Goal: Information Seeking & Learning: Learn about a topic

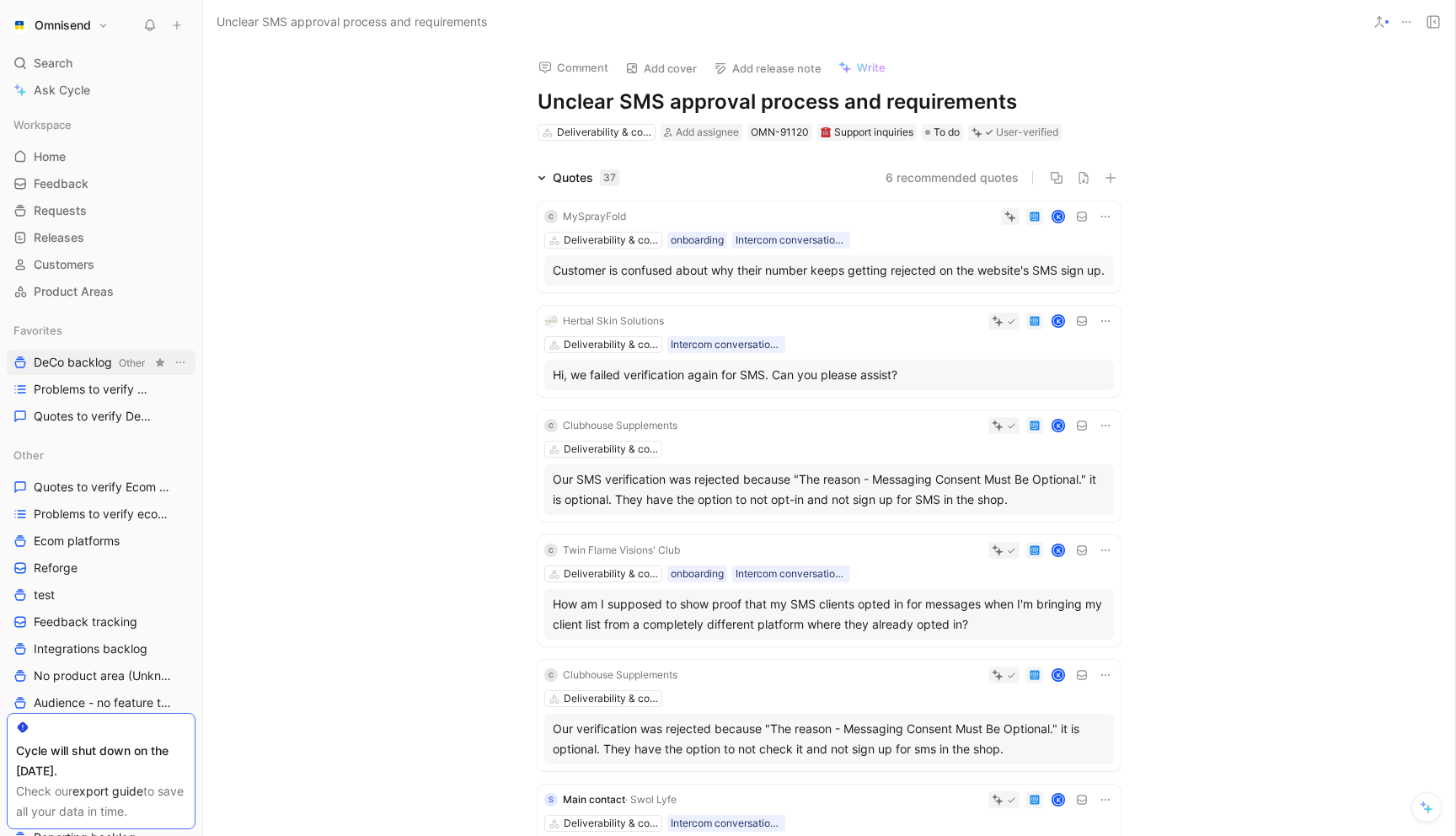
click at [59, 360] on span "DeCo backlog Other" at bounding box center [89, 362] width 111 height 18
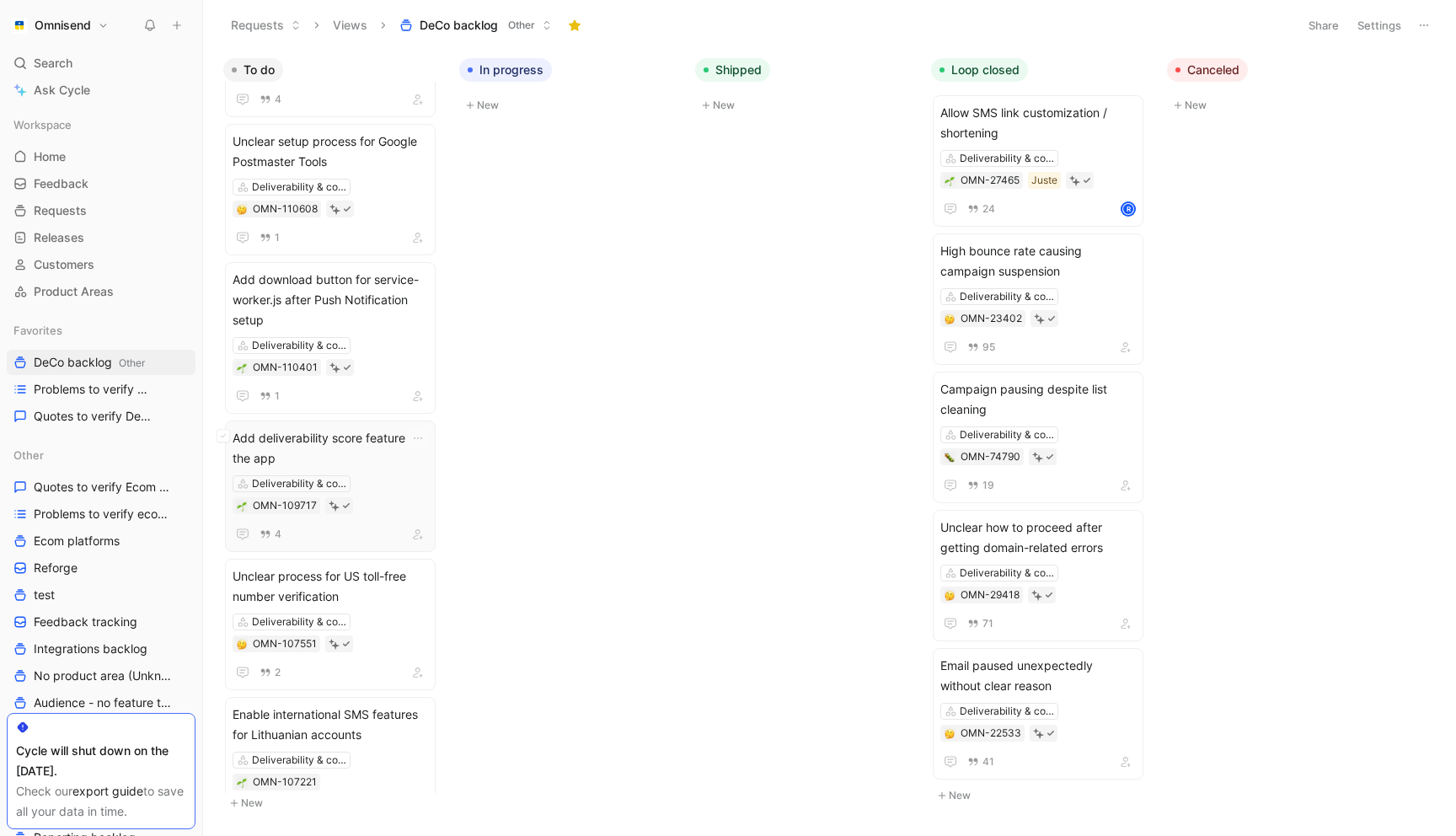
scroll to position [1653, 0]
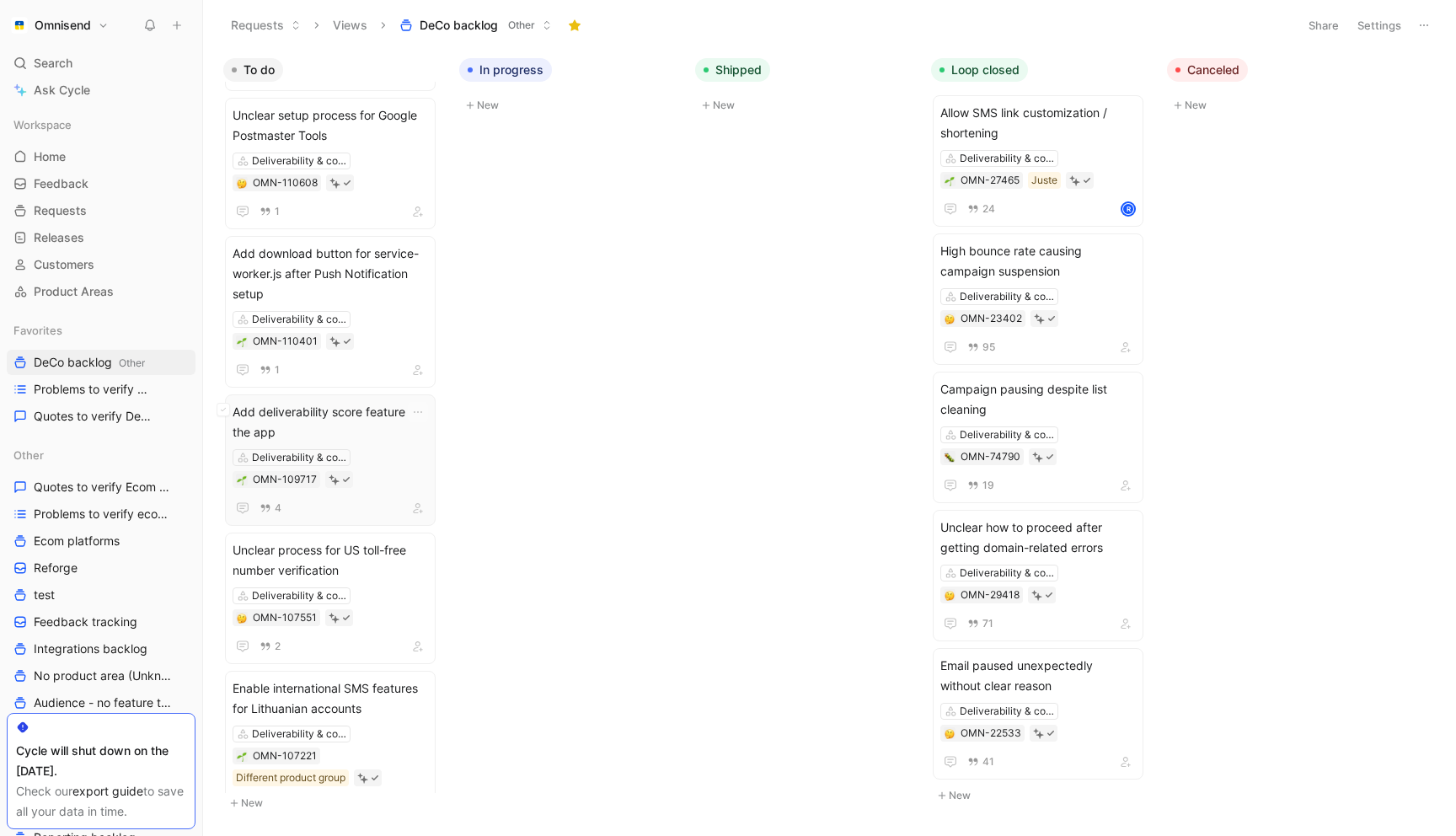
click at [333, 419] on span "Add deliverability score feature in the app" at bounding box center [329, 421] width 195 height 41
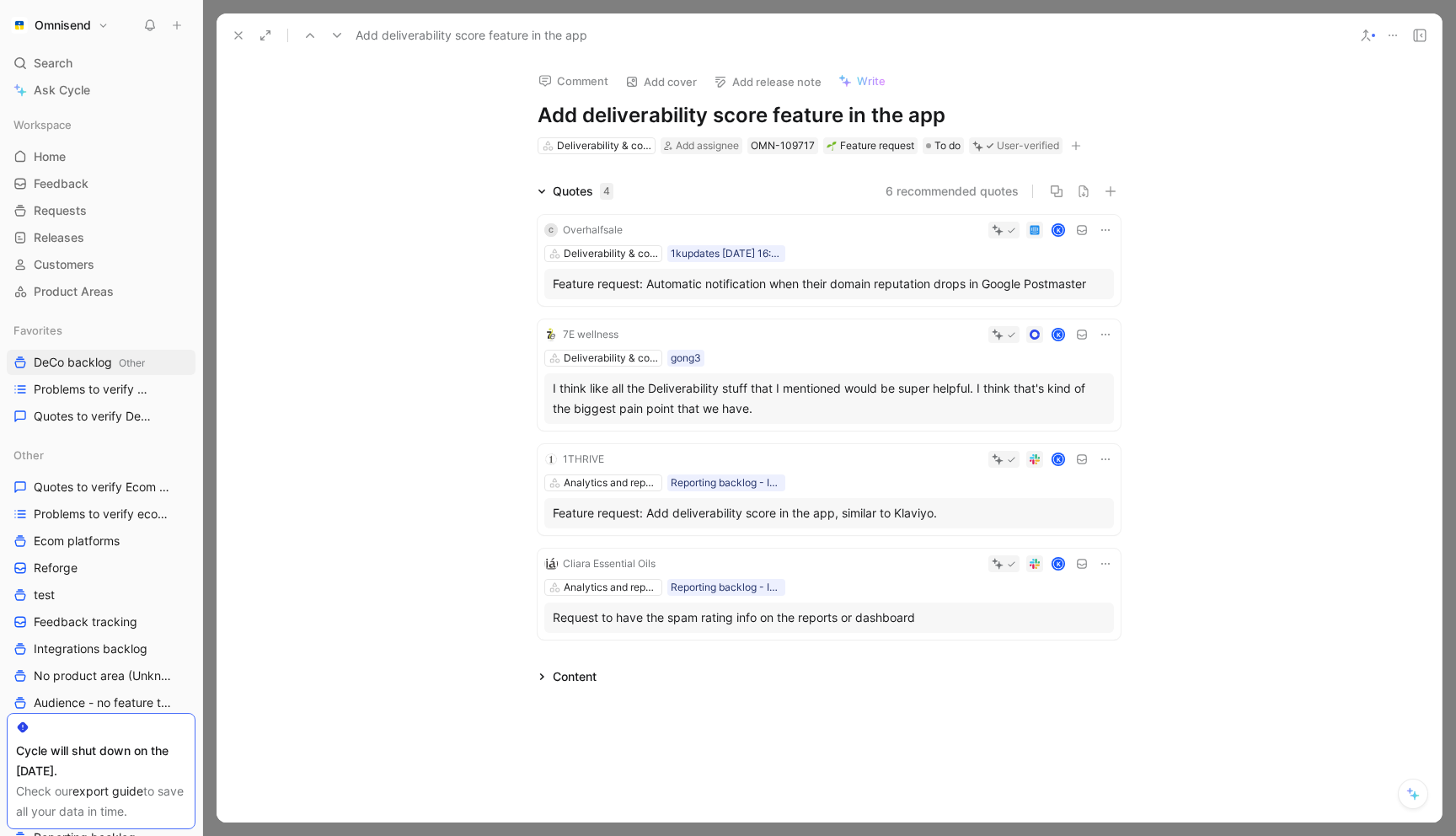
click at [1388, 32] on icon at bounding box center [1393, 35] width 13 height 13
click at [1314, 90] on div "Copy link" at bounding box center [1320, 95] width 153 height 20
click at [235, 34] on icon at bounding box center [239, 35] width 13 height 13
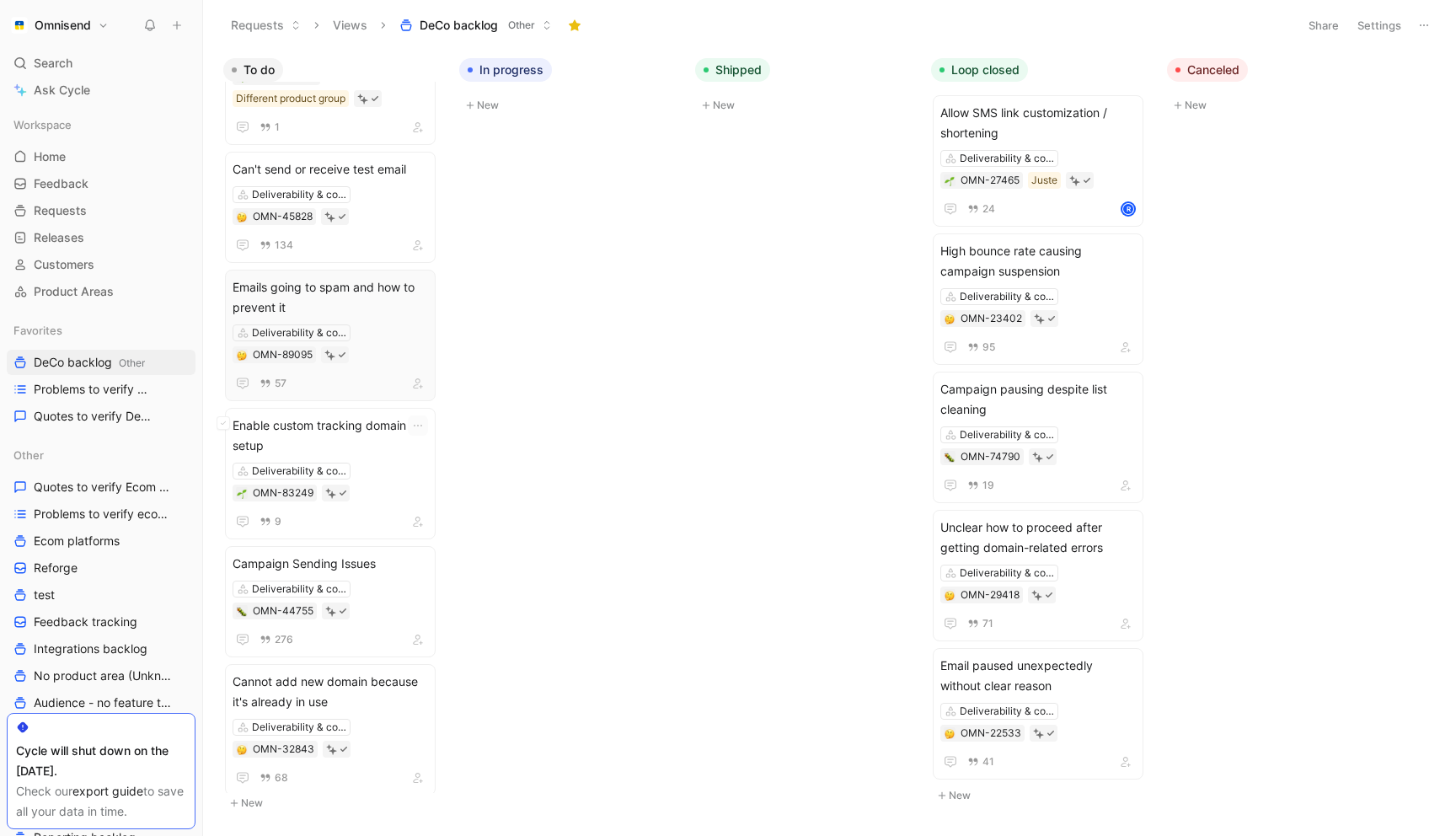
scroll to position [2102, 0]
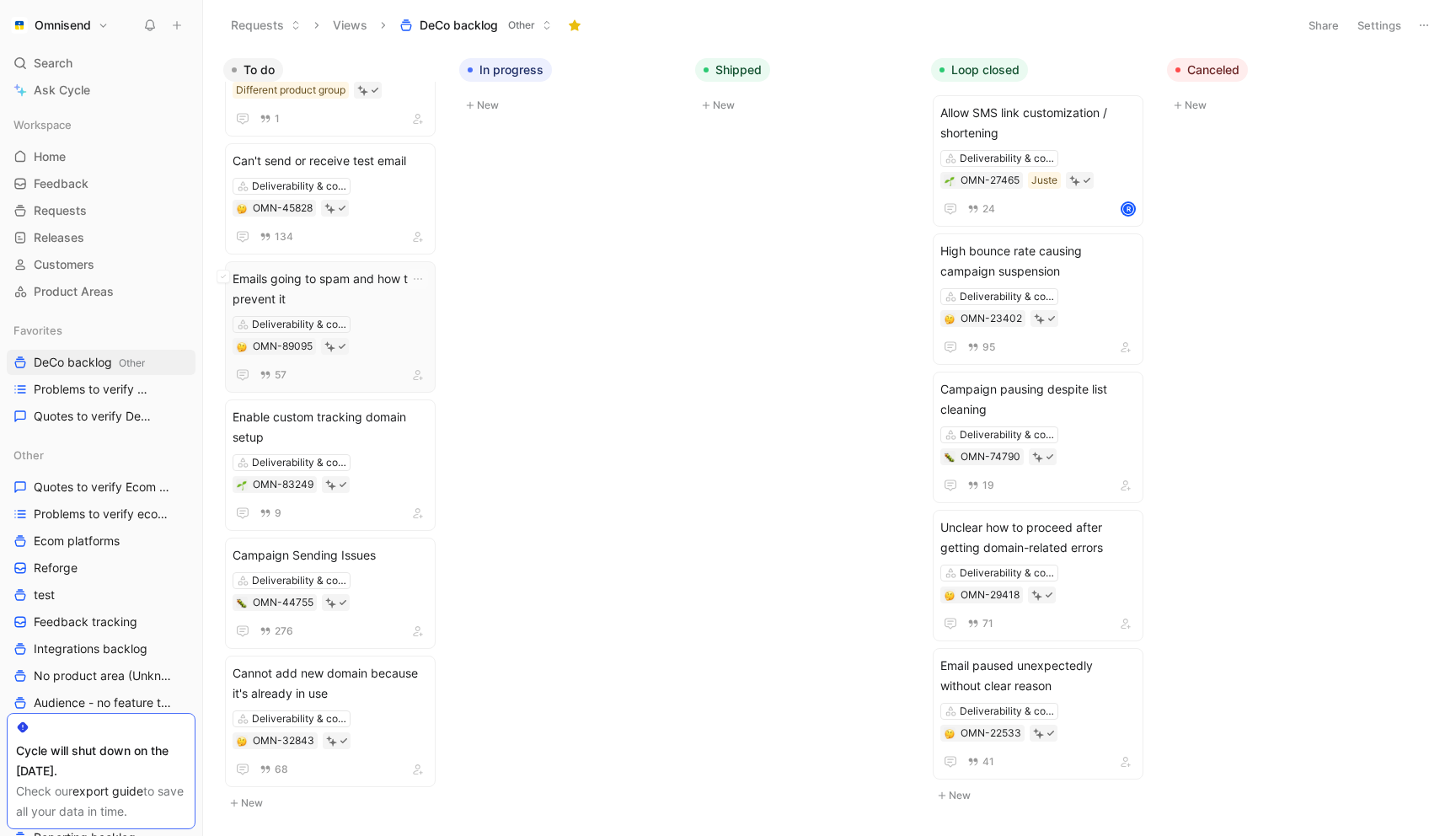
click at [364, 283] on span "Emails going to spam and how to prevent it" at bounding box center [329, 289] width 195 height 41
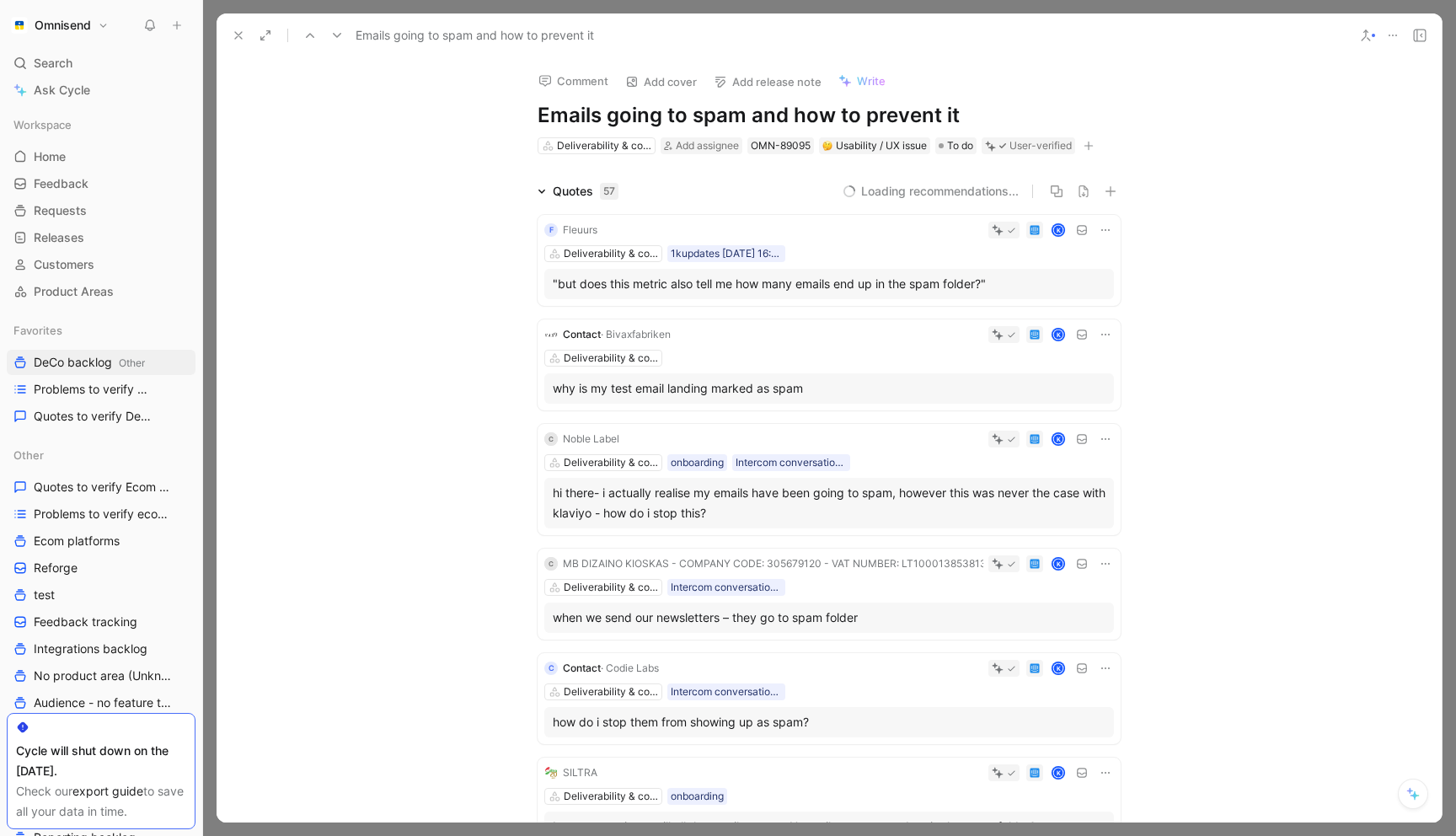
click at [1396, 36] on icon at bounding box center [1393, 35] width 13 height 13
click at [1305, 92] on div "Copy link" at bounding box center [1320, 95] width 153 height 20
click at [1317, 75] on div "Comment Add cover Add release note Write Emails going to spam and how to preven…" at bounding box center [830, 439] width 1226 height 765
click at [1395, 35] on icon at bounding box center [1393, 35] width 13 height 13
click at [1315, 94] on div "Copy link" at bounding box center [1320, 95] width 153 height 20
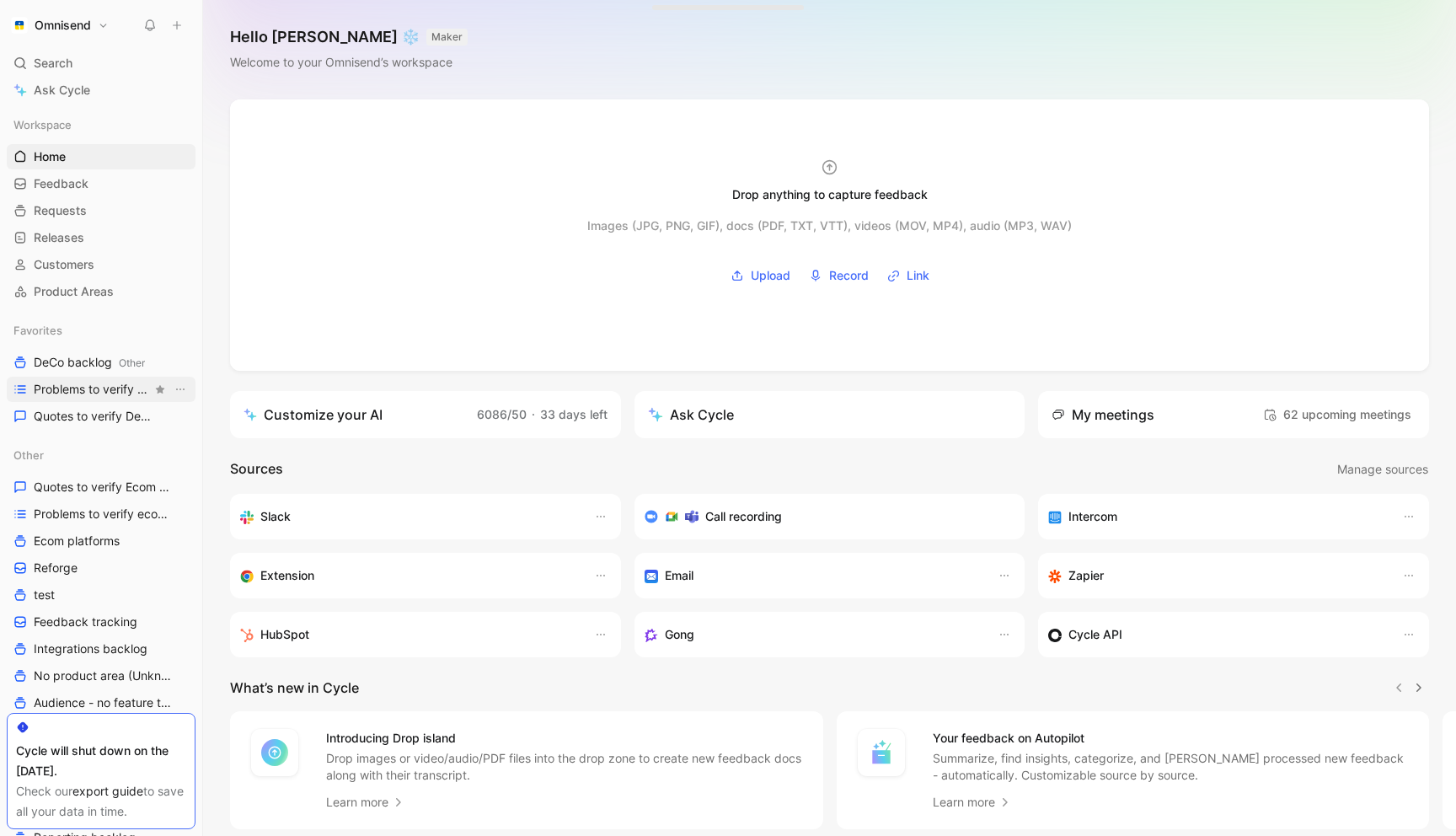
click at [72, 392] on span "Problems to verify DeCo" at bounding box center [92, 389] width 118 height 17
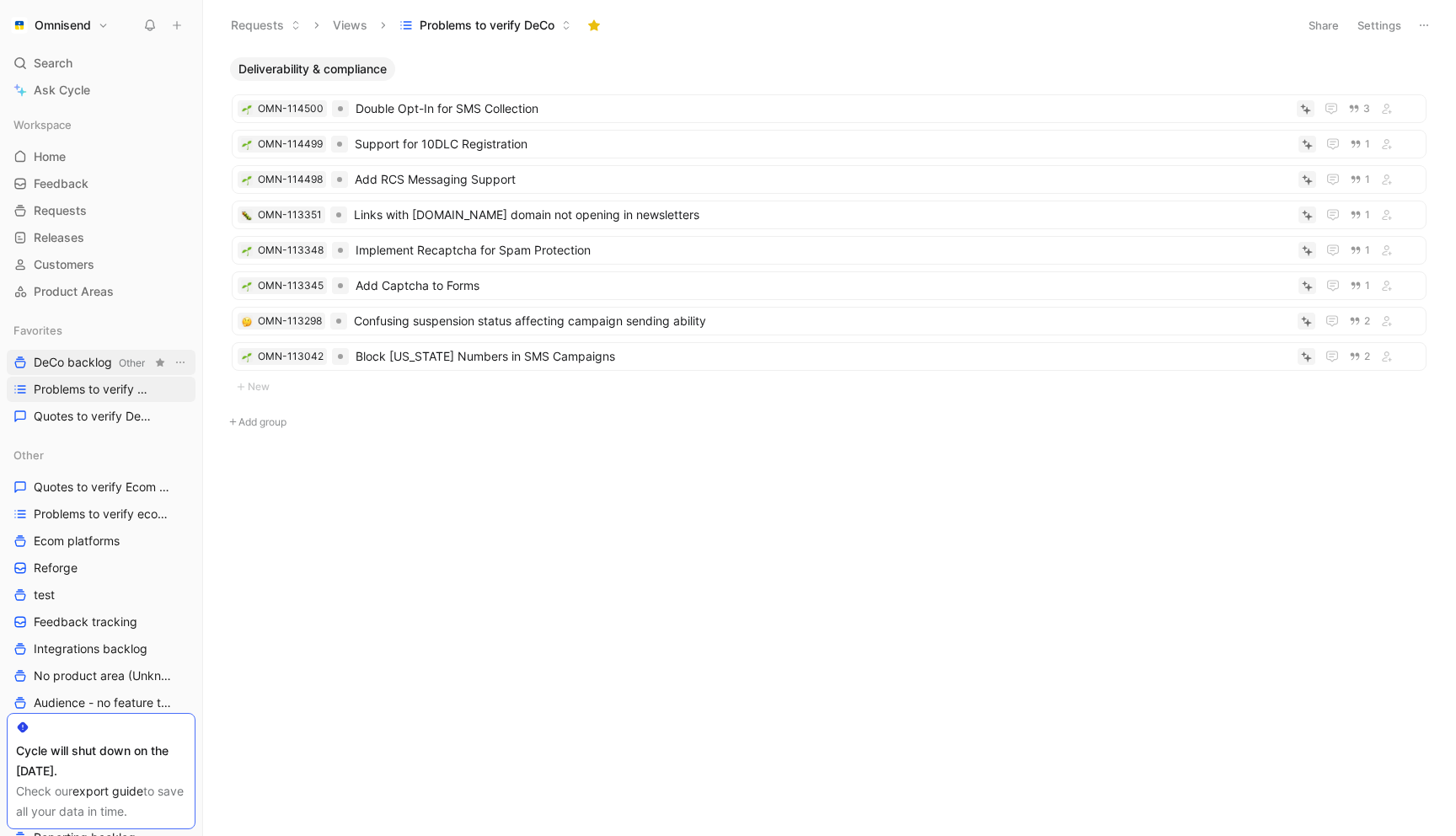
click at [49, 355] on span "DeCo backlog Other" at bounding box center [89, 362] width 111 height 18
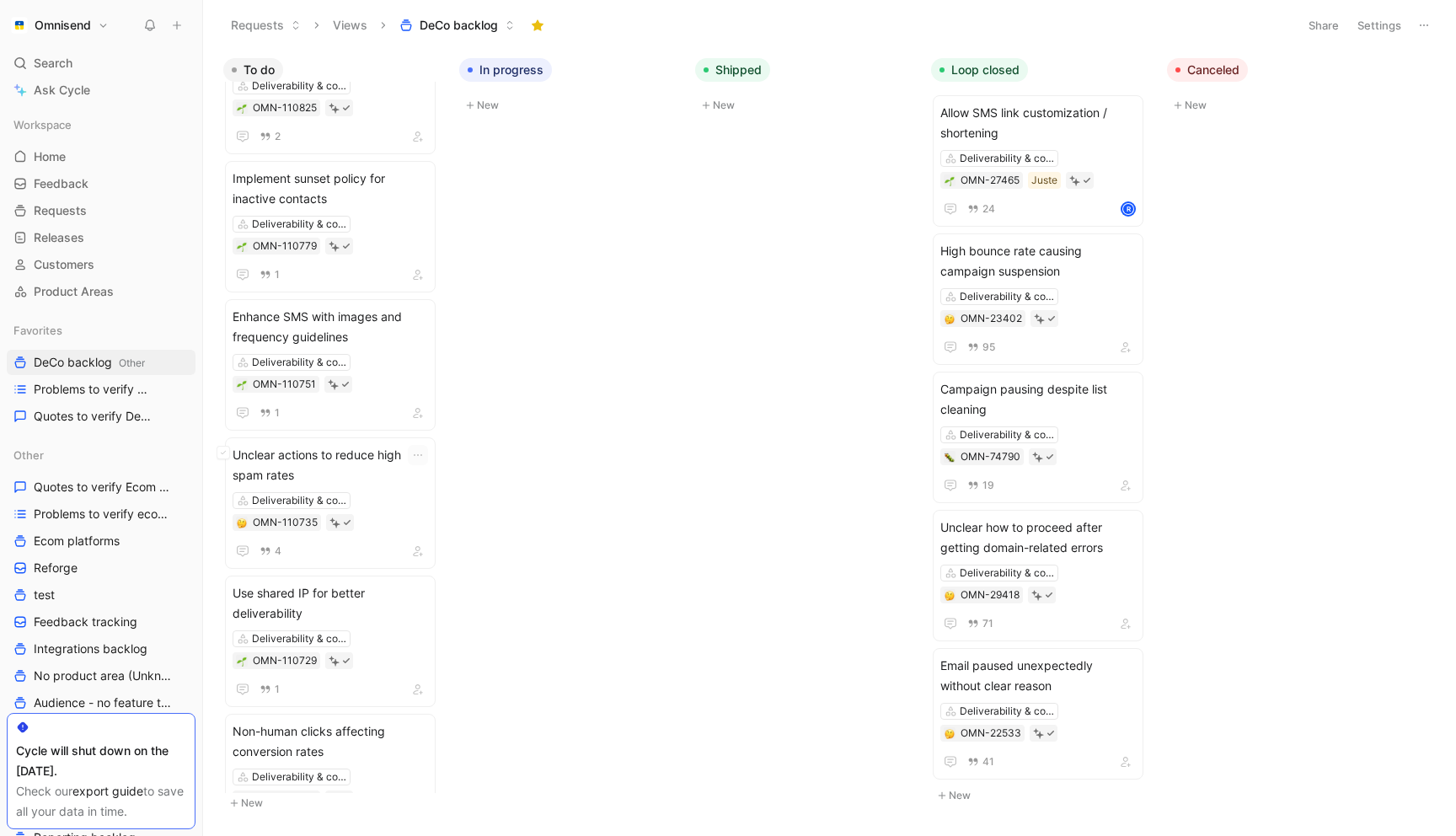
scroll to position [1021, 0]
click at [364, 453] on span "Unclear actions to reduce high spam rates" at bounding box center [329, 462] width 195 height 41
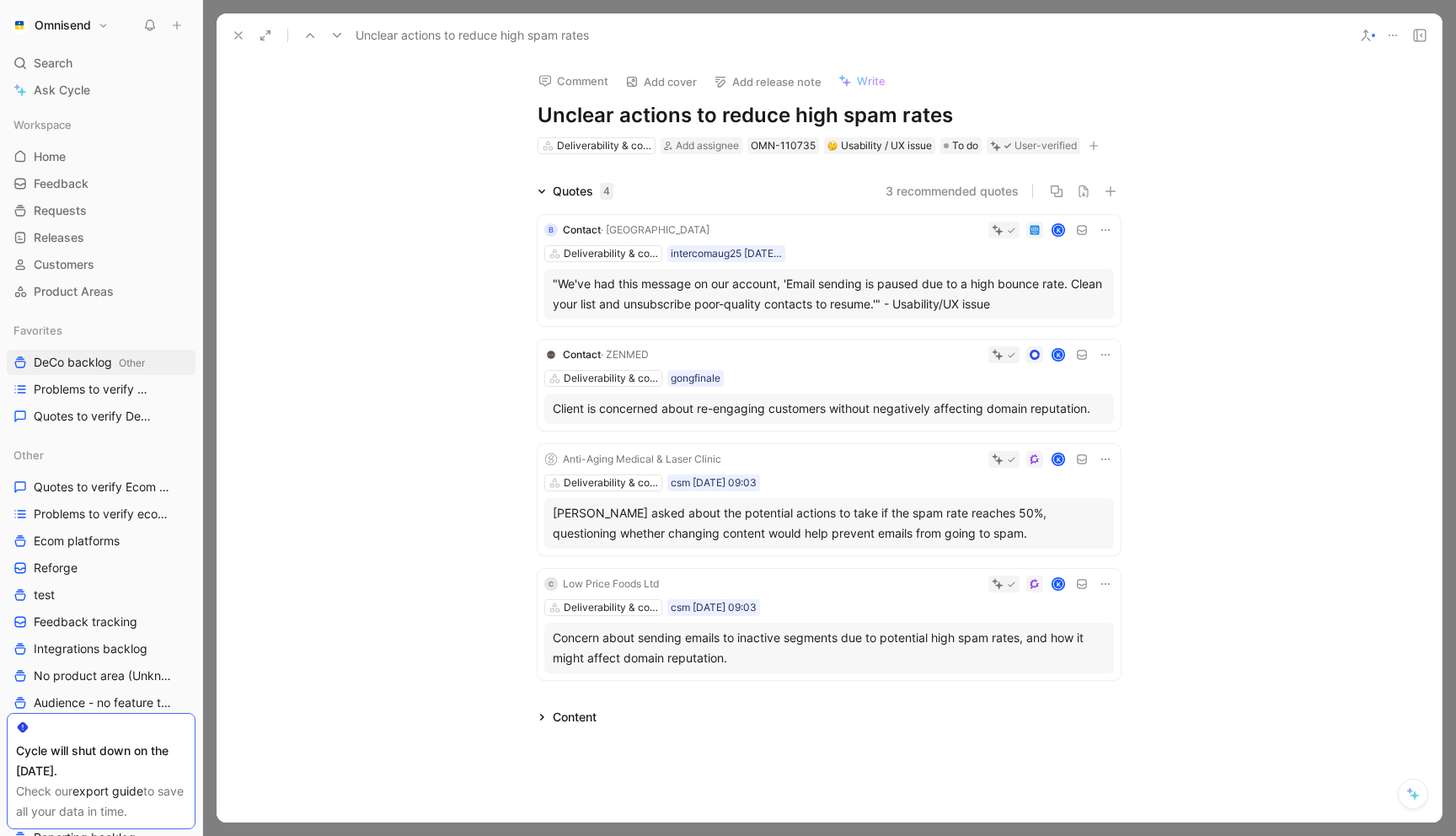
click at [1391, 30] on icon at bounding box center [1393, 35] width 13 height 13
click at [1331, 87] on div "Copy link" at bounding box center [1320, 95] width 153 height 20
click at [1393, 36] on icon at bounding box center [1393, 35] width 13 height 13
click at [1323, 90] on div "Copy link" at bounding box center [1320, 95] width 153 height 20
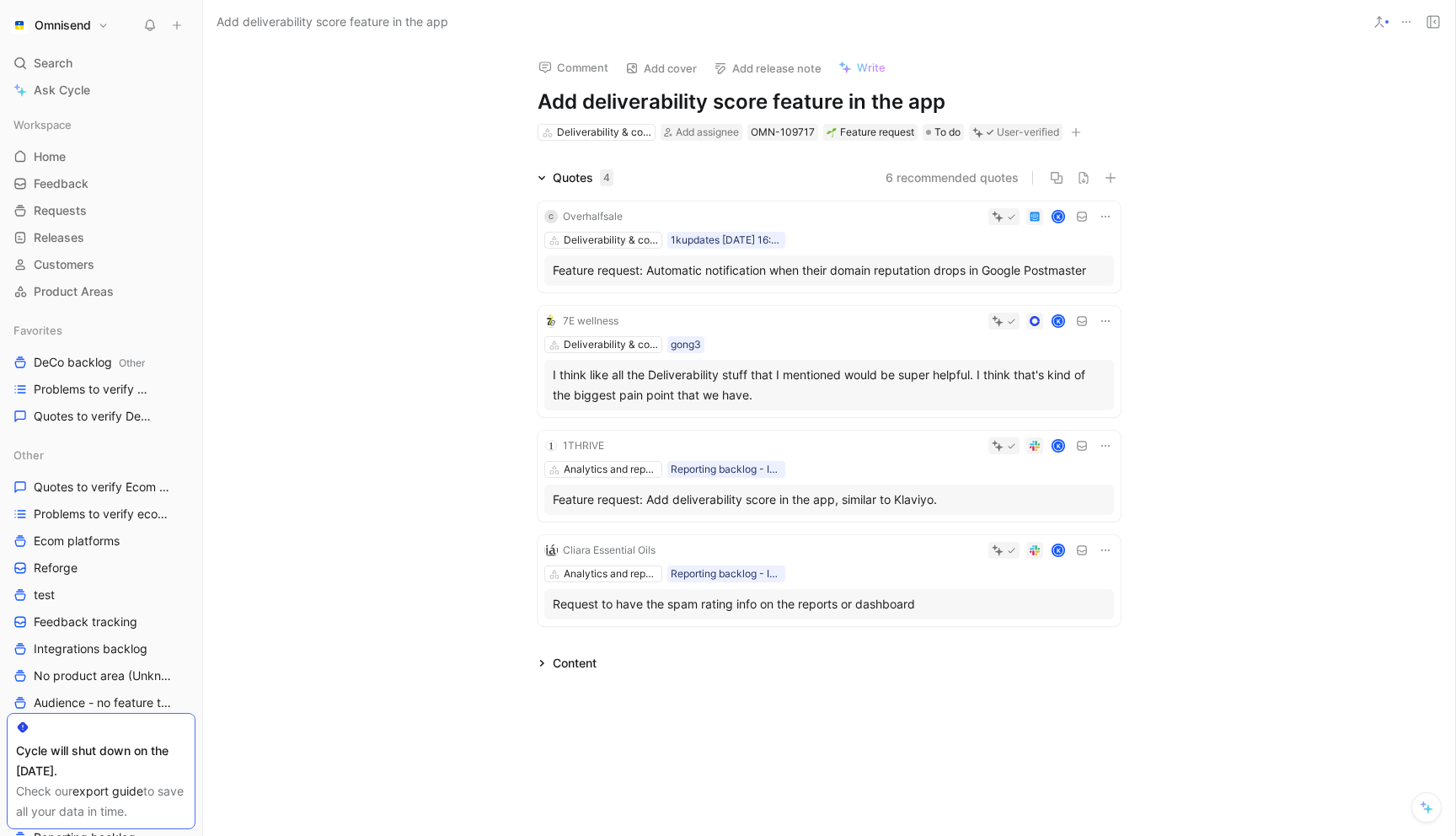
click at [1408, 16] on icon at bounding box center [1407, 22] width 13 height 13
click at [1333, 83] on div "Copy link" at bounding box center [1333, 82] width 153 height 20
